Goal: Task Accomplishment & Management: Use online tool/utility

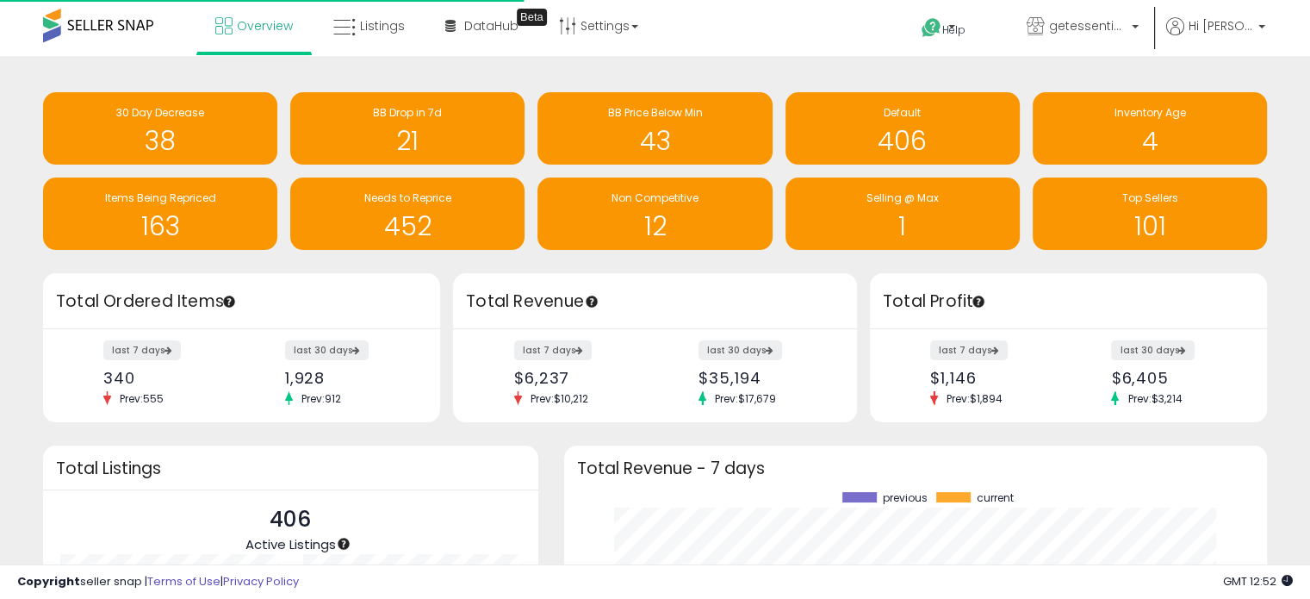
scroll to position [239, 669]
click at [379, 13] on link "Listings" at bounding box center [368, 26] width 97 height 52
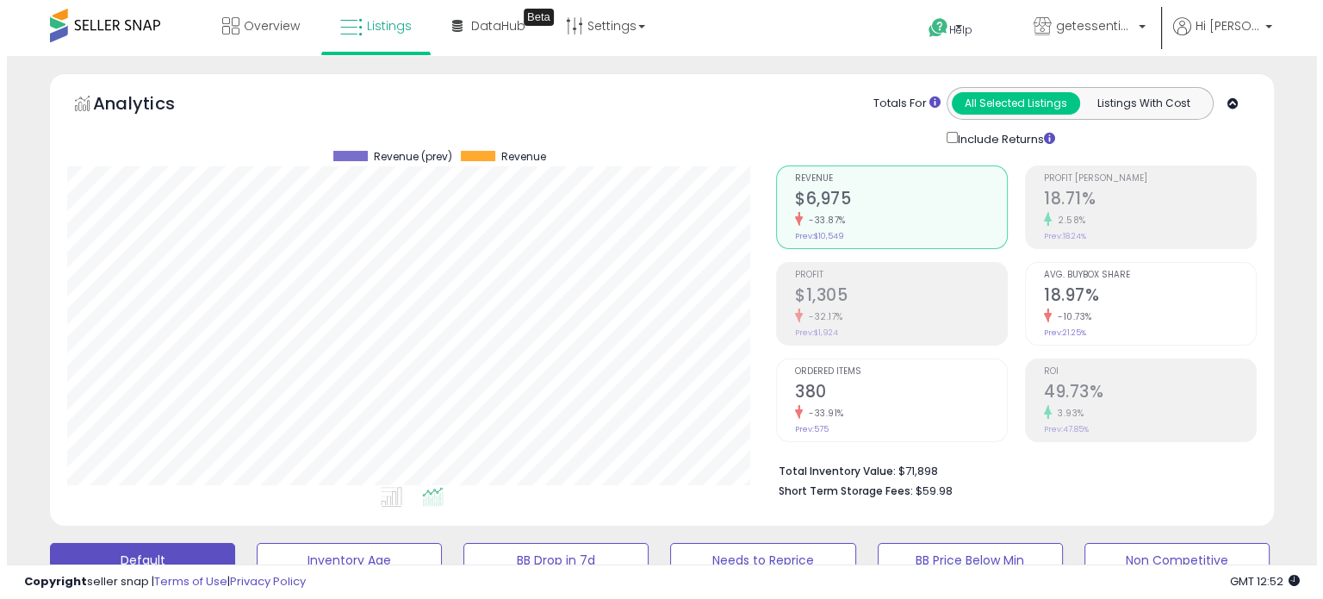
scroll to position [431, 0]
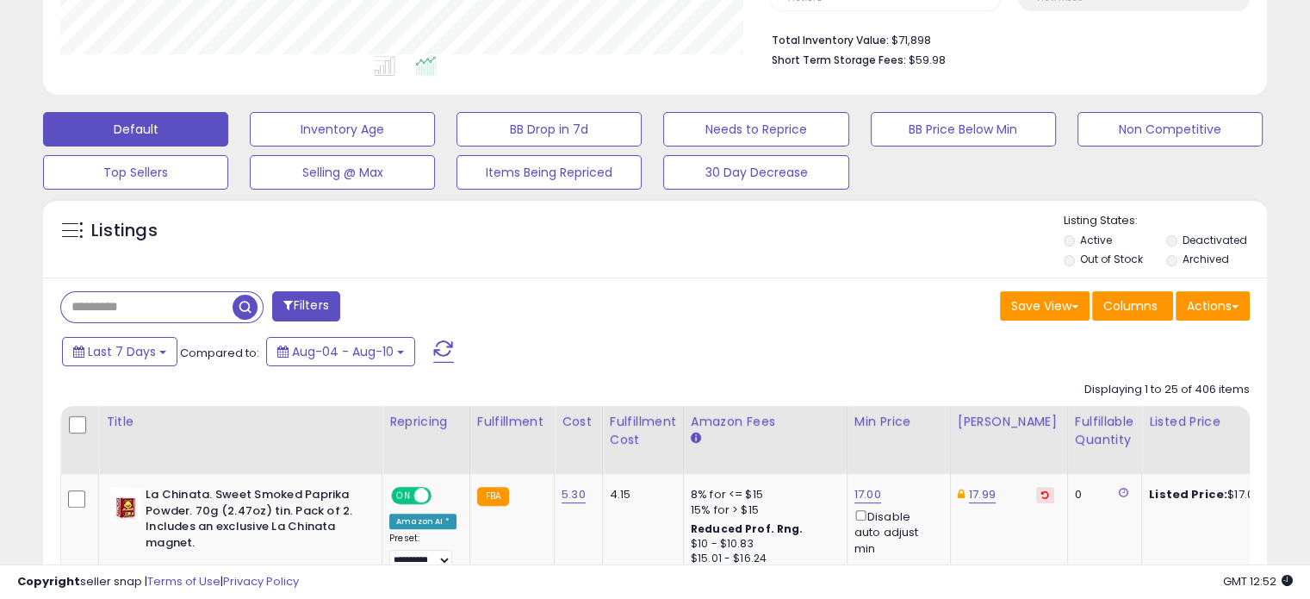
drag, startPoint x: 150, startPoint y: 305, endPoint x: 270, endPoint y: 327, distance: 121.7
click at [150, 305] on input "text" at bounding box center [146, 307] width 171 height 30
paste input "**********"
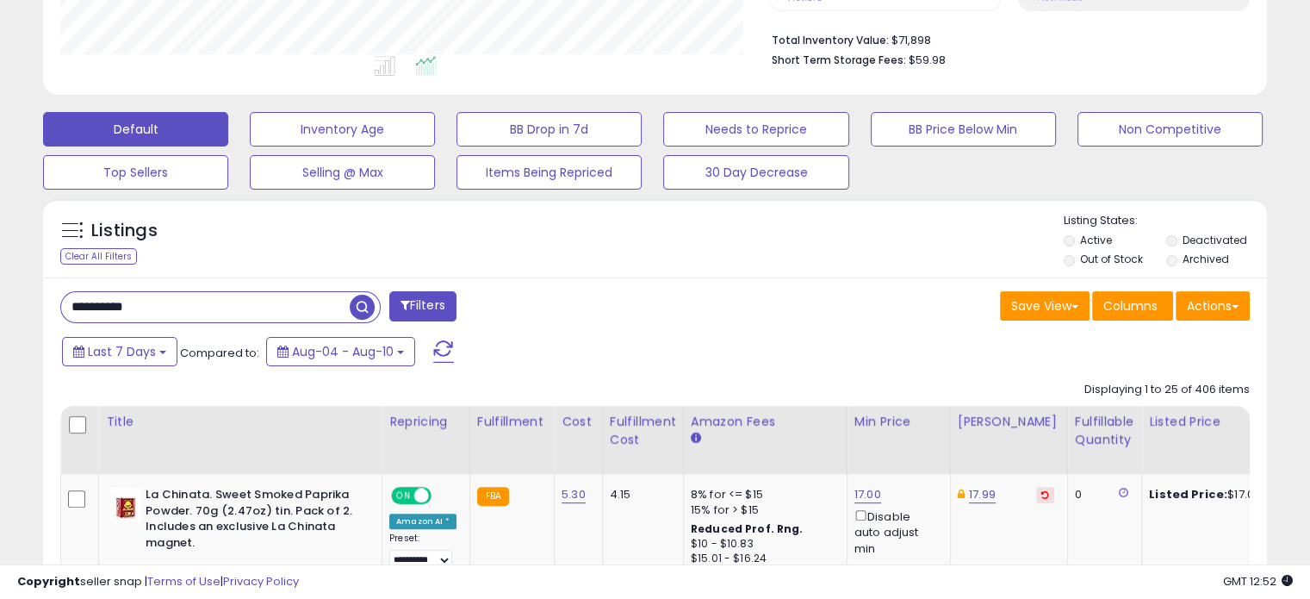
type input "**********"
click at [364, 310] on span "button" at bounding box center [362, 307] width 25 height 25
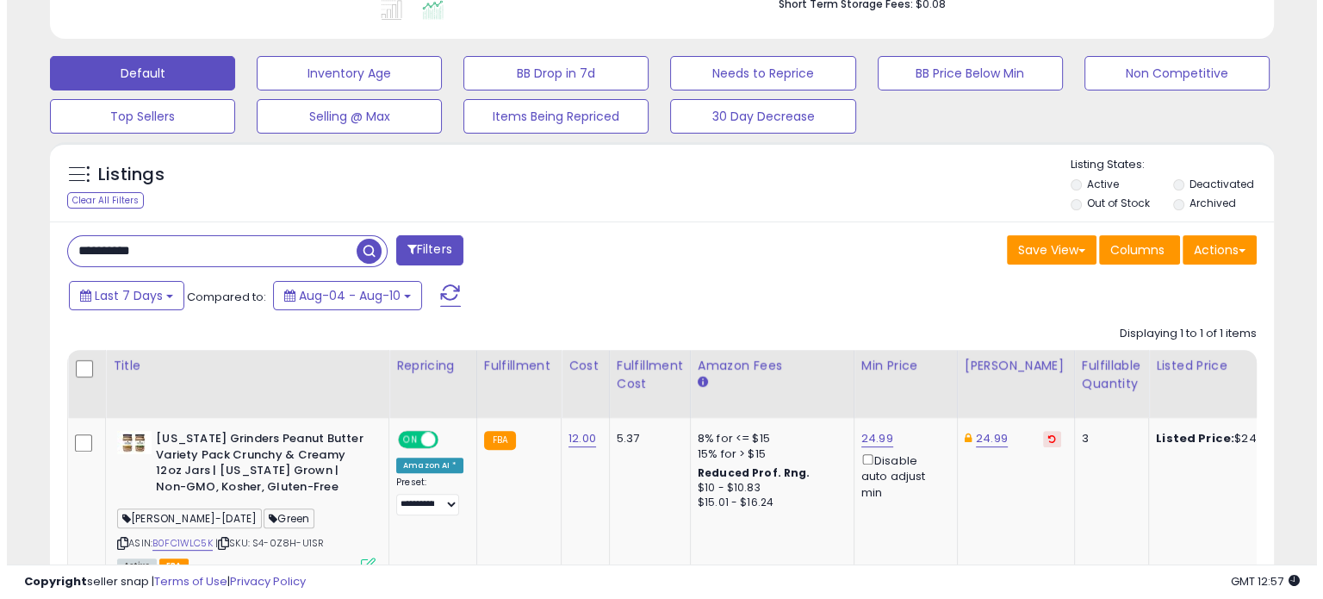
scroll to position [574, 0]
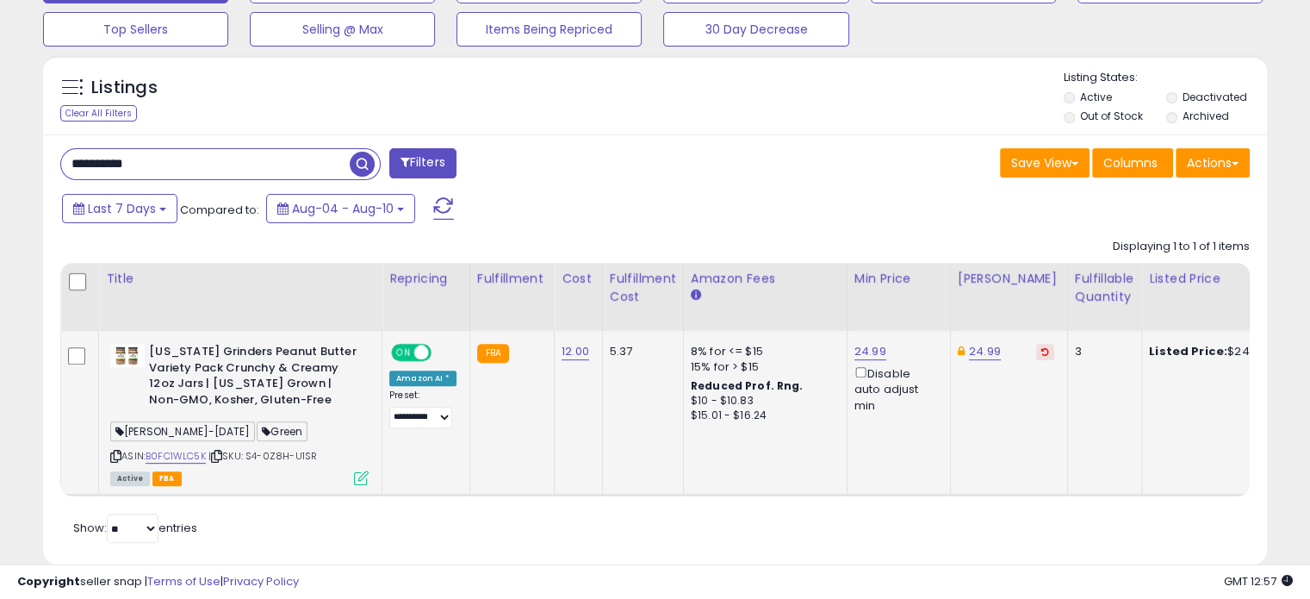
click at [356, 479] on icon at bounding box center [361, 477] width 15 height 15
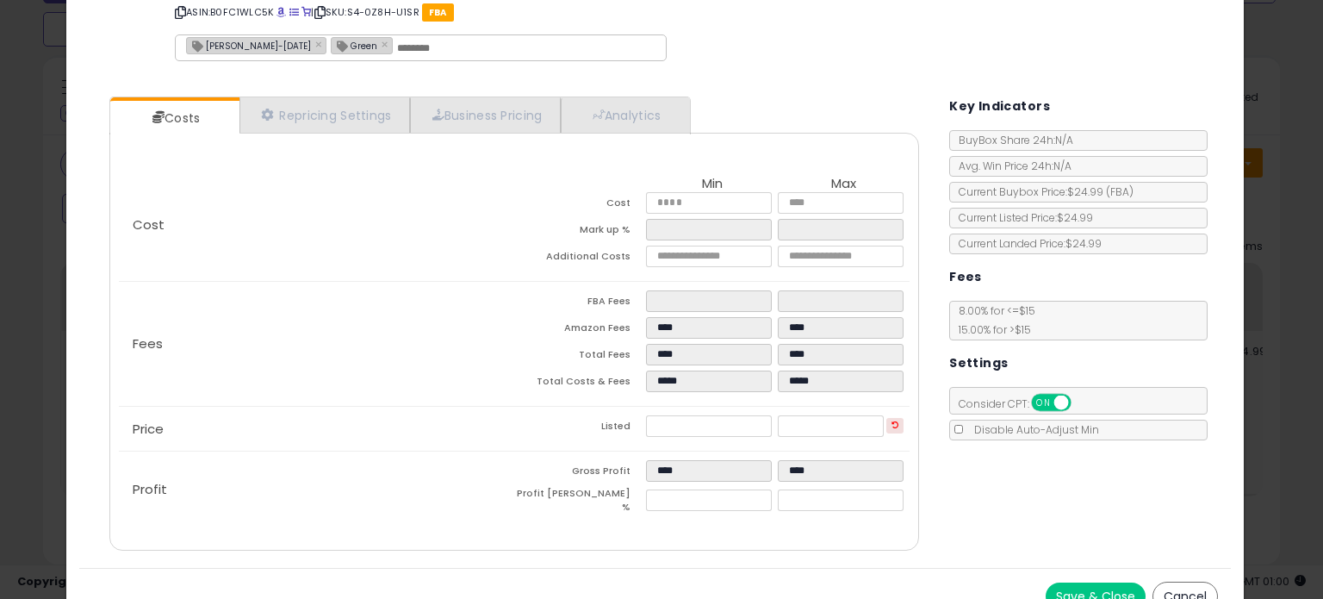
scroll to position [103, 0]
